Goal: Information Seeking & Learning: Learn about a topic

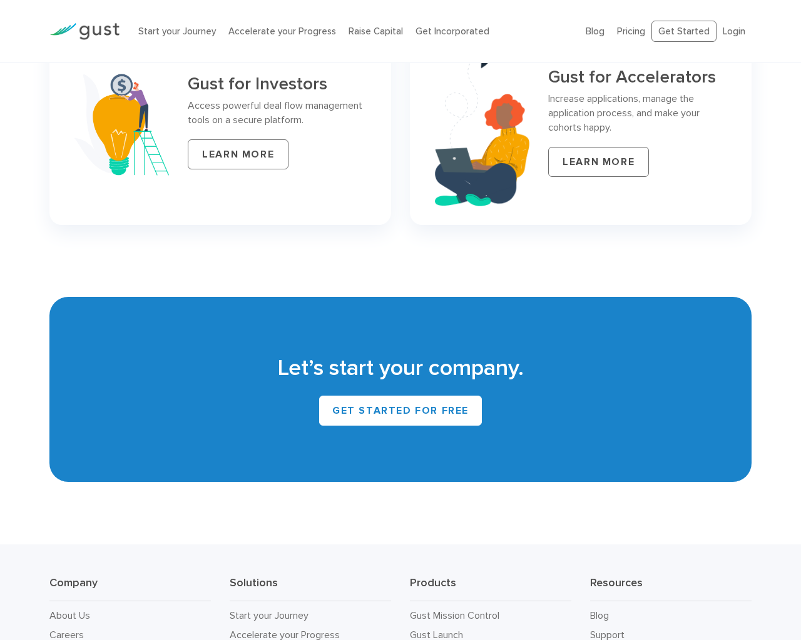
scroll to position [5458, 0]
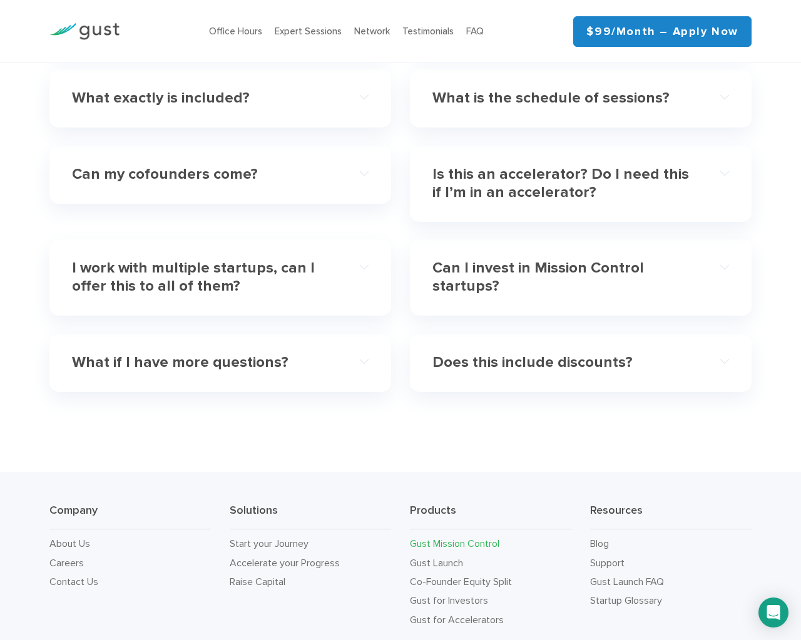
scroll to position [3804, 0]
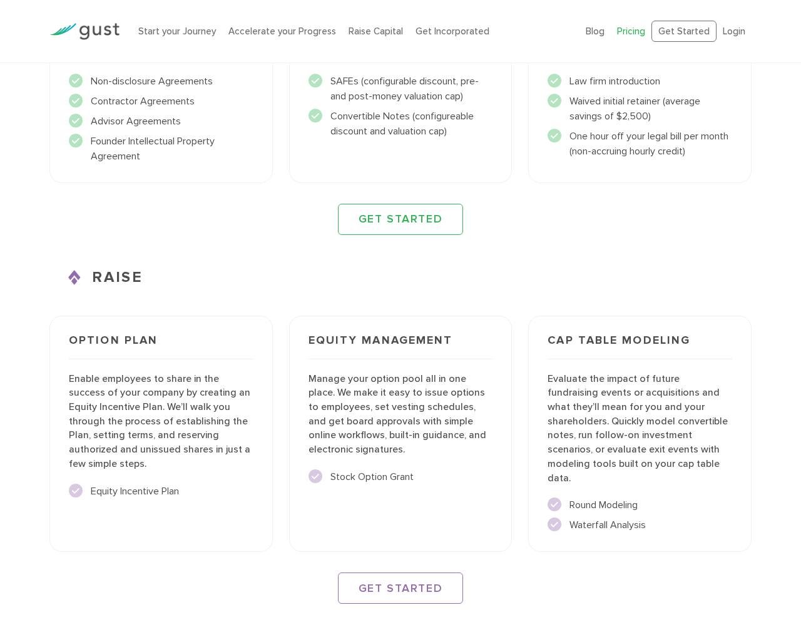
scroll to position [1811, 0]
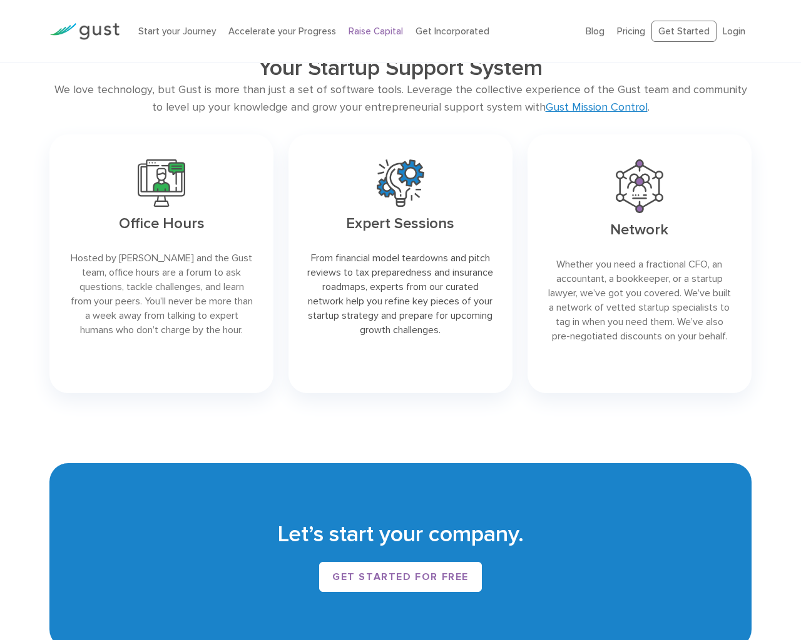
scroll to position [1871, 0]
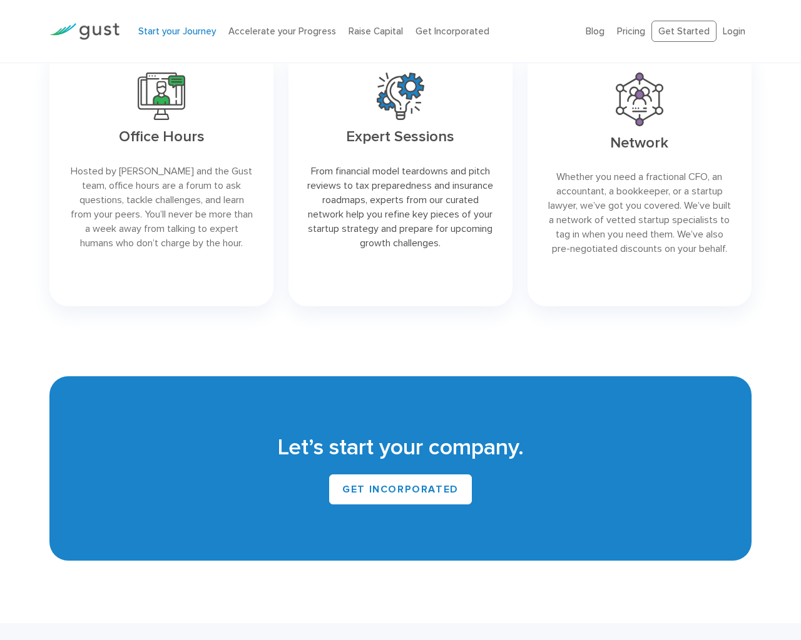
scroll to position [2097, 0]
